Goal: Task Accomplishment & Management: Complete application form

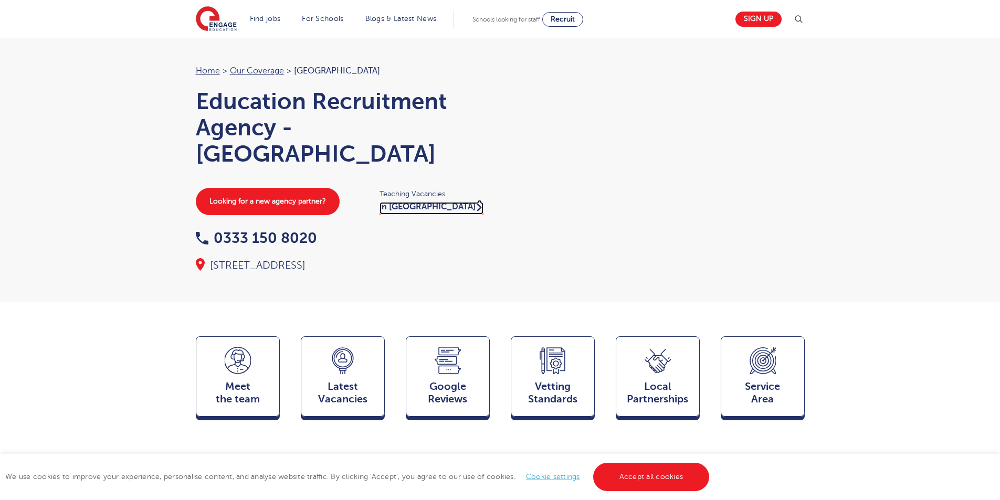
click at [392, 203] on link "in London" at bounding box center [431, 208] width 104 height 13
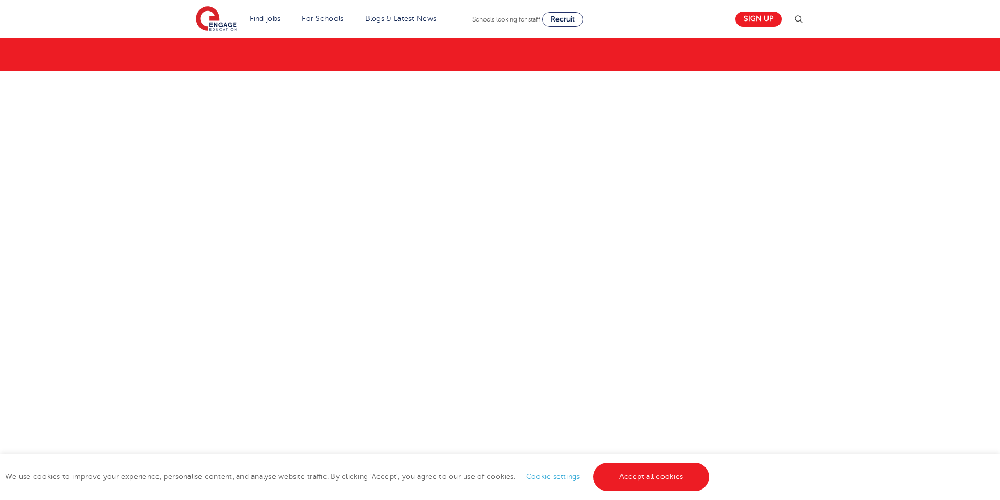
scroll to position [105, 0]
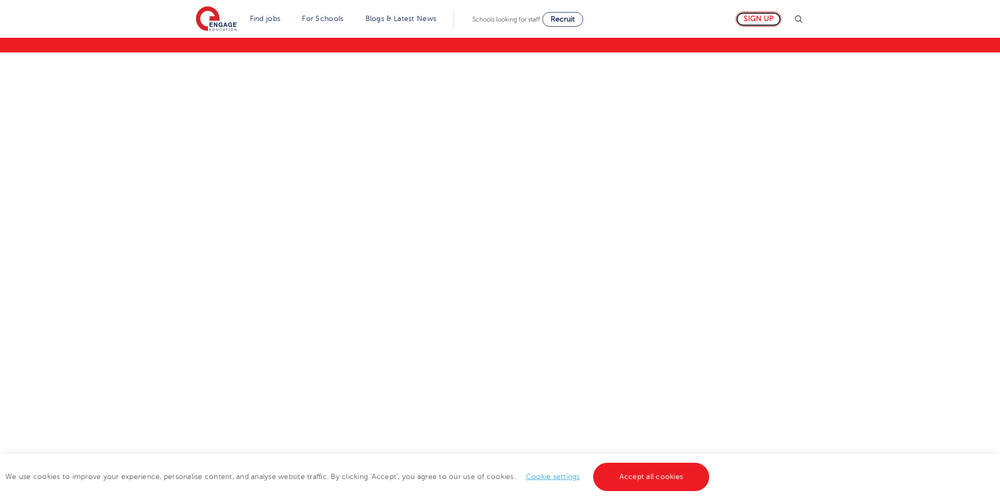
click at [758, 19] on link "Sign up" at bounding box center [758, 19] width 46 height 15
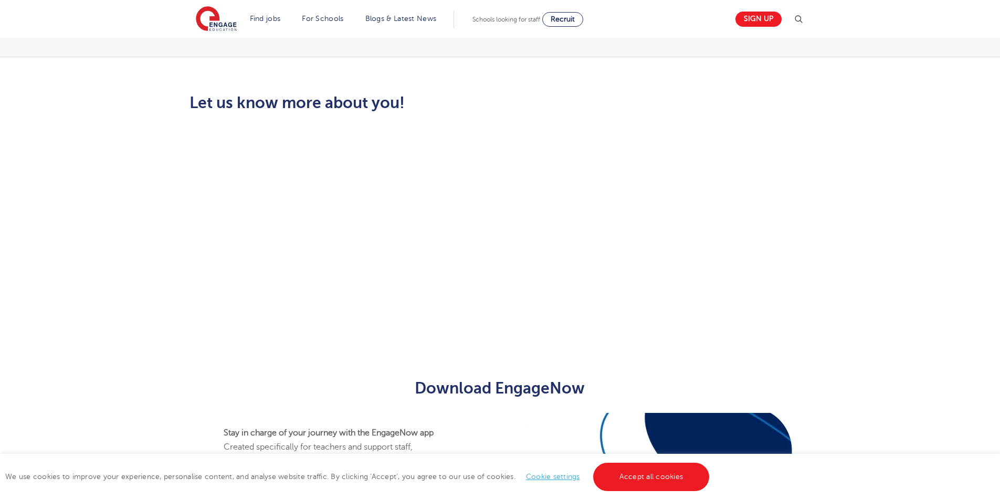
scroll to position [230, 0]
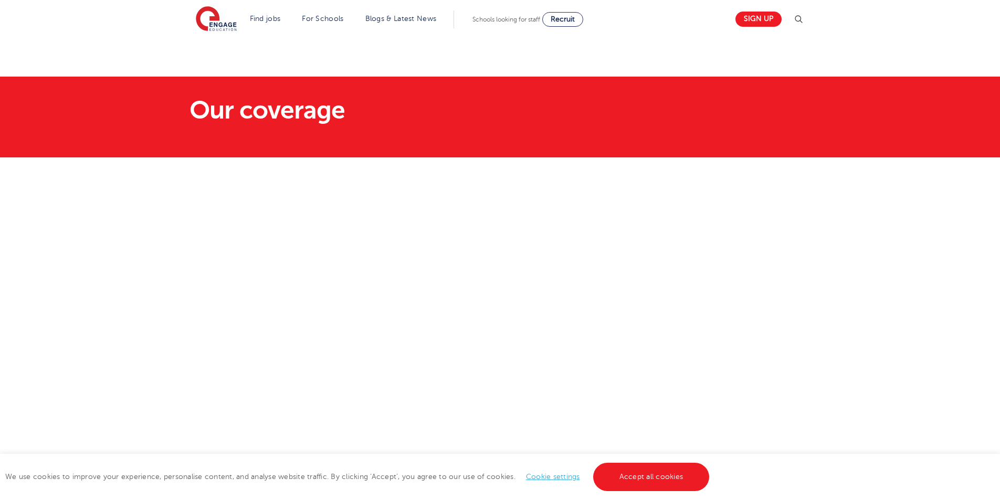
scroll to position [105, 0]
